Goal: Transaction & Acquisition: Purchase product/service

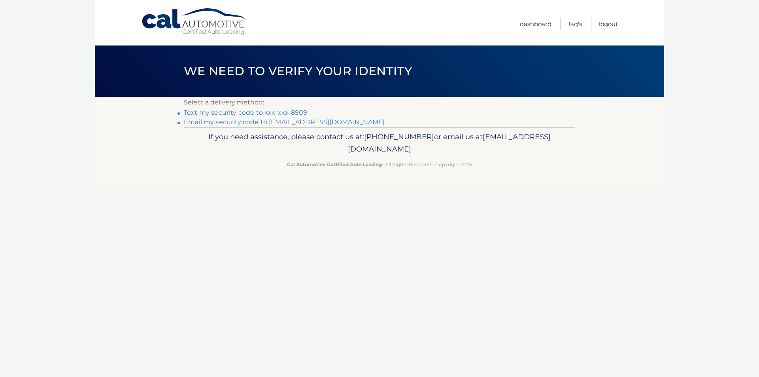
click at [228, 111] on link "Text my security code to xxx-xxx-8509" at bounding box center [245, 113] width 123 height 8
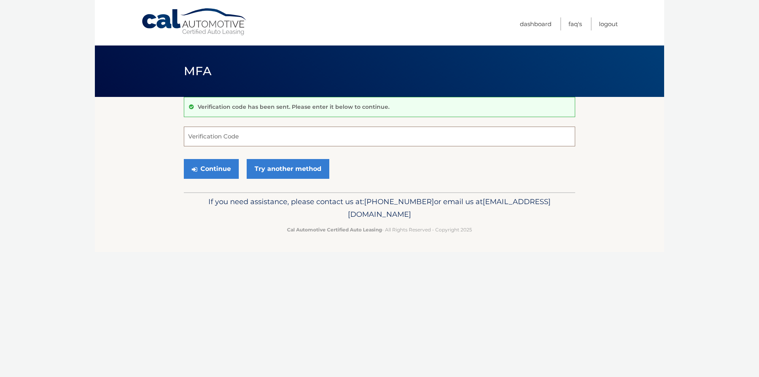
click at [234, 136] on input "Verification Code" at bounding box center [379, 136] width 391 height 20
click at [222, 141] on input "Verification Code" at bounding box center [379, 136] width 391 height 20
type input "258927"
click at [184, 159] on button "Continue" at bounding box center [211, 169] width 55 height 20
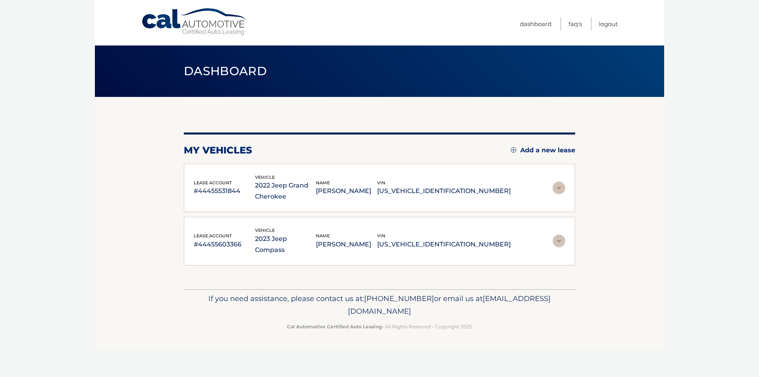
click at [559, 188] on img at bounding box center [558, 187] width 13 height 13
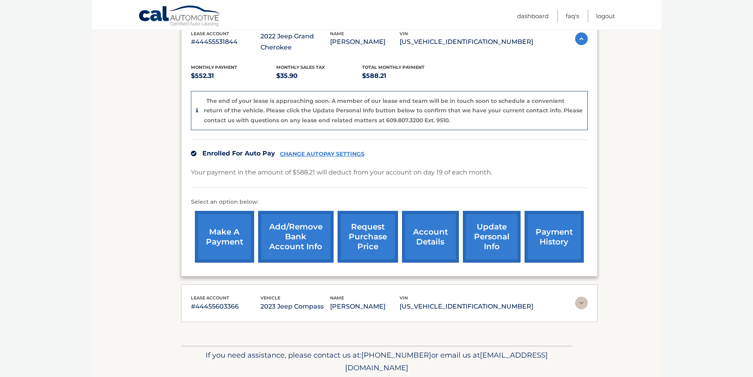
scroll to position [158, 0]
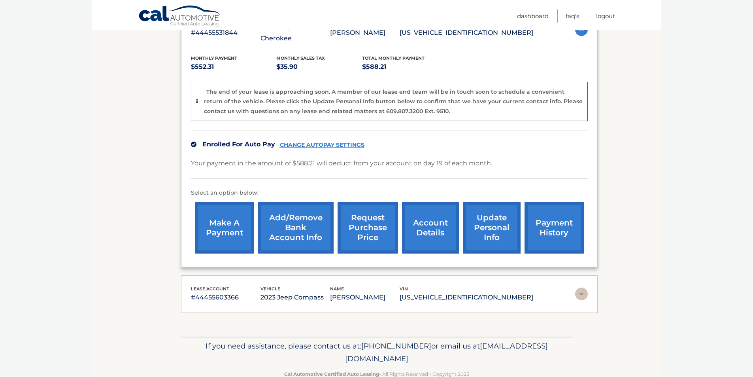
click at [235, 229] on link "make a payment" at bounding box center [224, 228] width 59 height 52
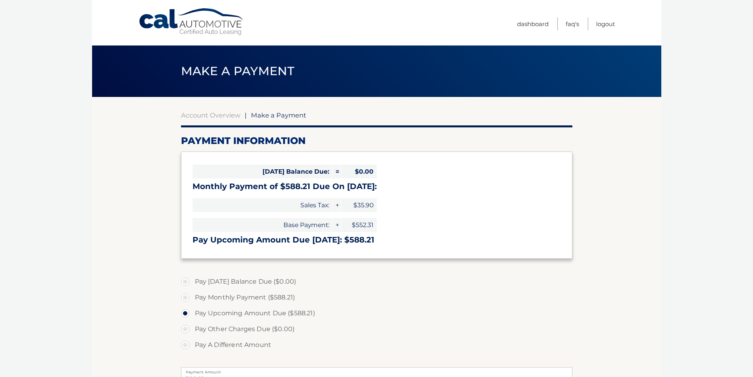
select select "YjQ2ZjIyMTgtNjk5NC00MDhlLTk2YzQtNTU4ZjE0NTA4MjE3"
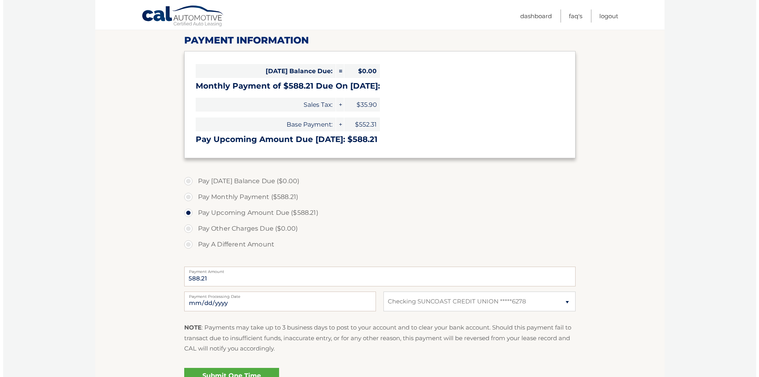
scroll to position [119, 0]
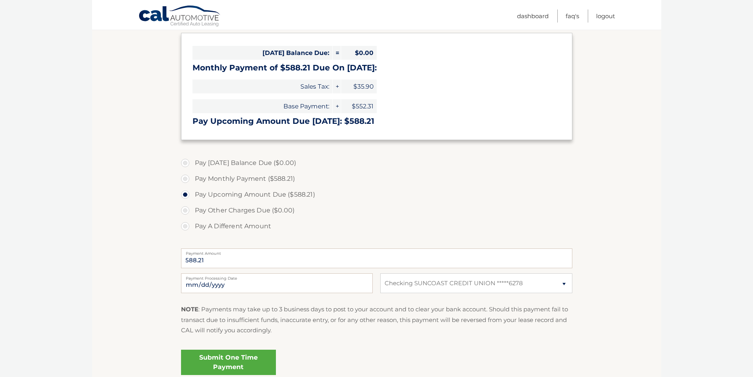
click at [228, 365] on link "Submit One Time Payment" at bounding box center [228, 361] width 95 height 25
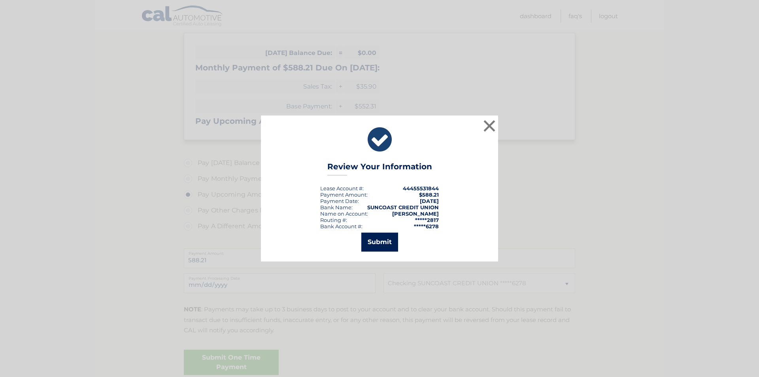
click at [389, 239] on button "Submit" at bounding box center [379, 241] width 37 height 19
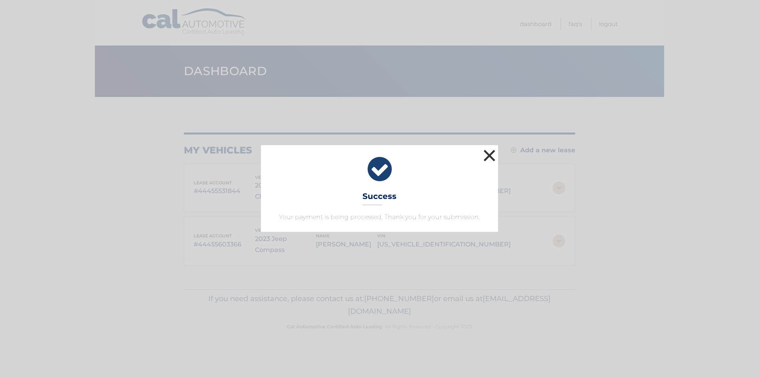
click at [487, 155] on button "×" at bounding box center [489, 155] width 16 height 16
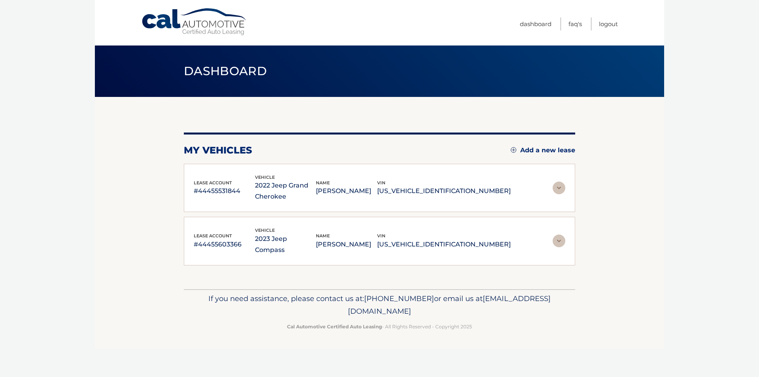
click at [553, 183] on img at bounding box center [558, 187] width 13 height 13
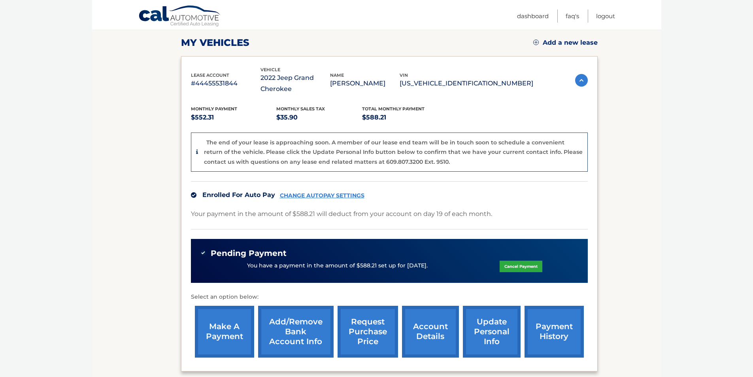
scroll to position [79, 0]
